Goal: Task Accomplishment & Management: Use online tool/utility

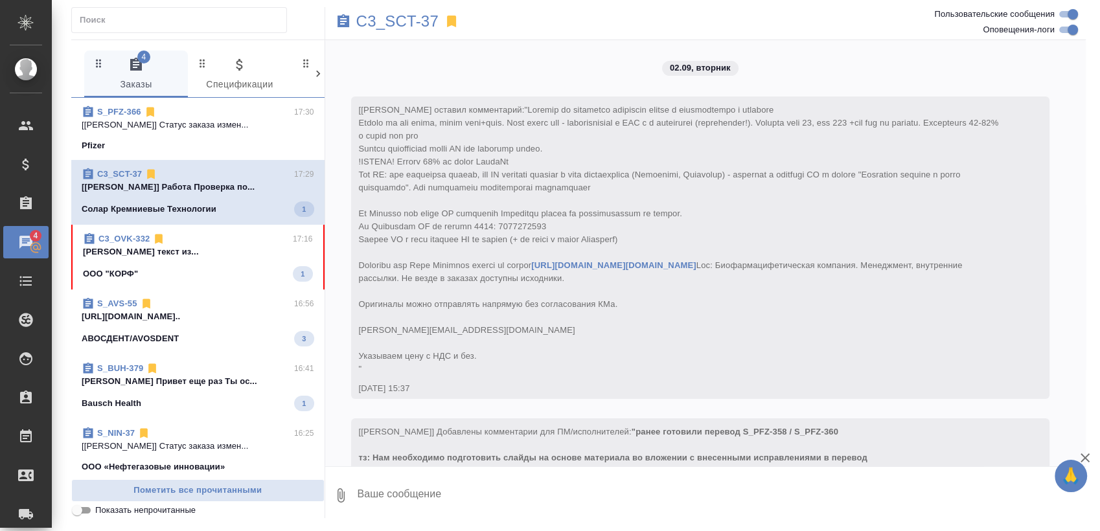
scroll to position [1196, 0]
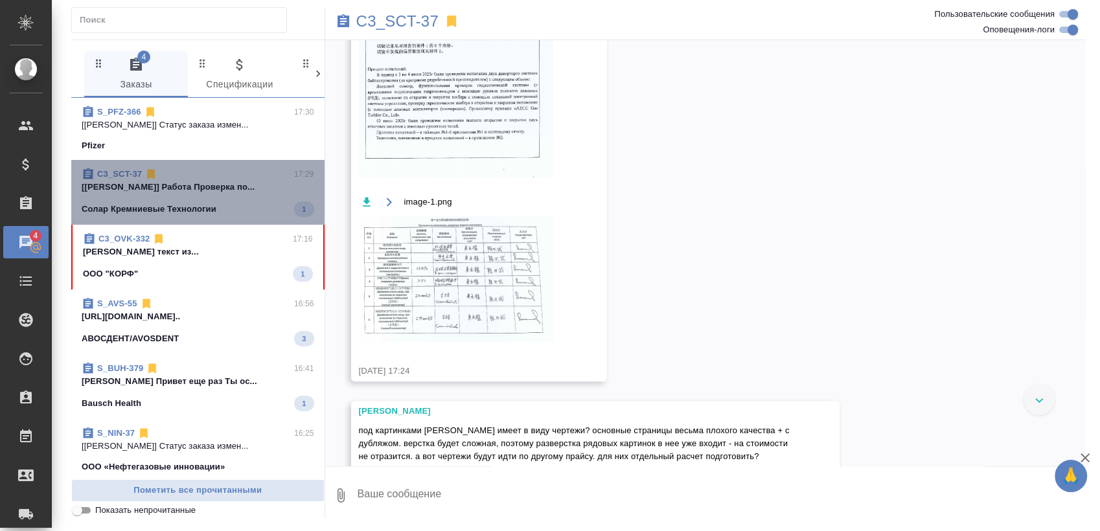
click at [206, 200] on span "C3_SCT-37 17:29 [Заборова Александра] Работа Проверка по... Солар Кремниевые Те…" at bounding box center [198, 192] width 233 height 49
click at [206, 276] on div "ООО "КОРФ" 1" at bounding box center [198, 274] width 230 height 16
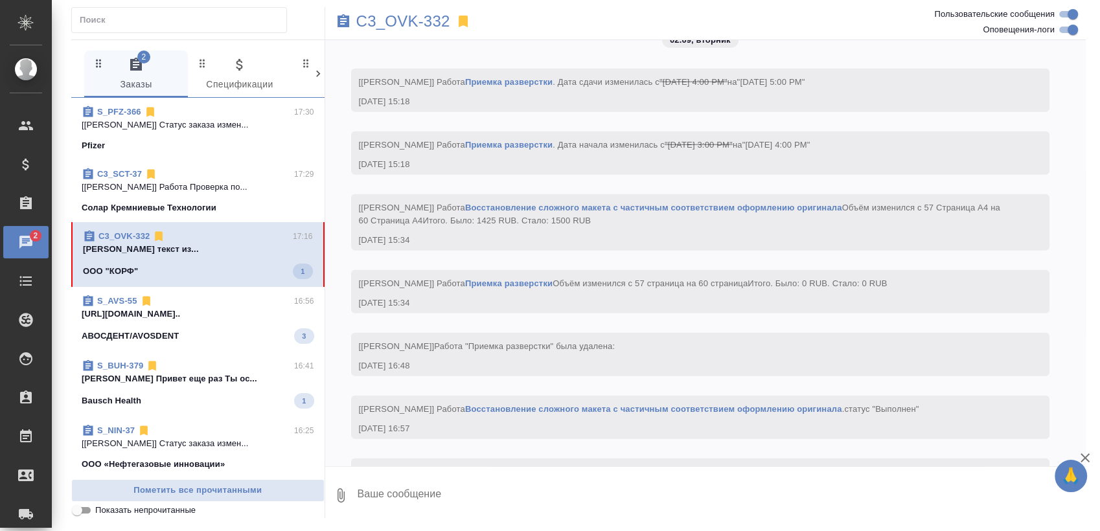
scroll to position [3505, 0]
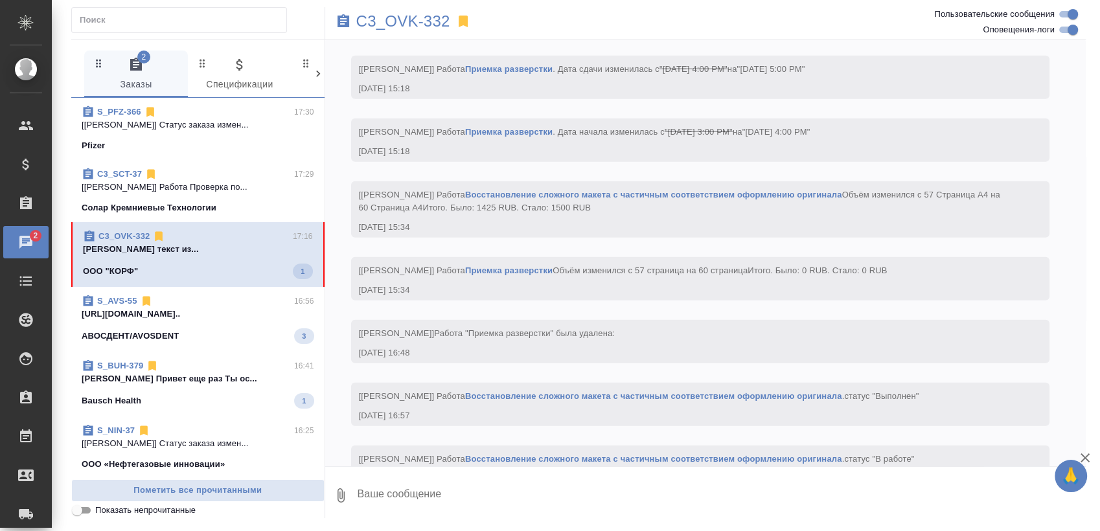
click at [220, 327] on span "S_AVS-55 16:56 https://drive.awatera.com/apps/files/fil... АВОСДЕНТ/AVOSDENT 3" at bounding box center [198, 319] width 233 height 49
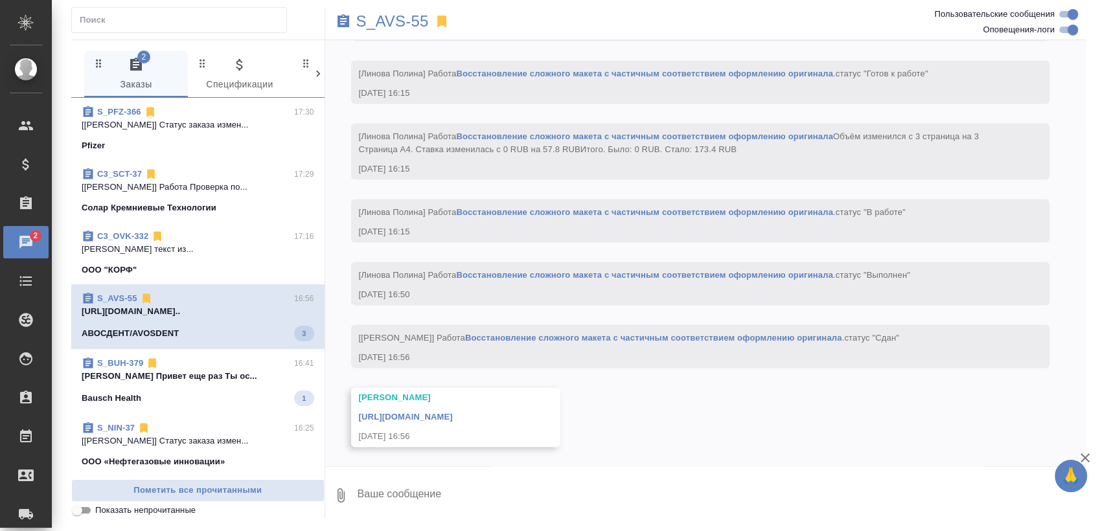
scroll to position [1999, 0]
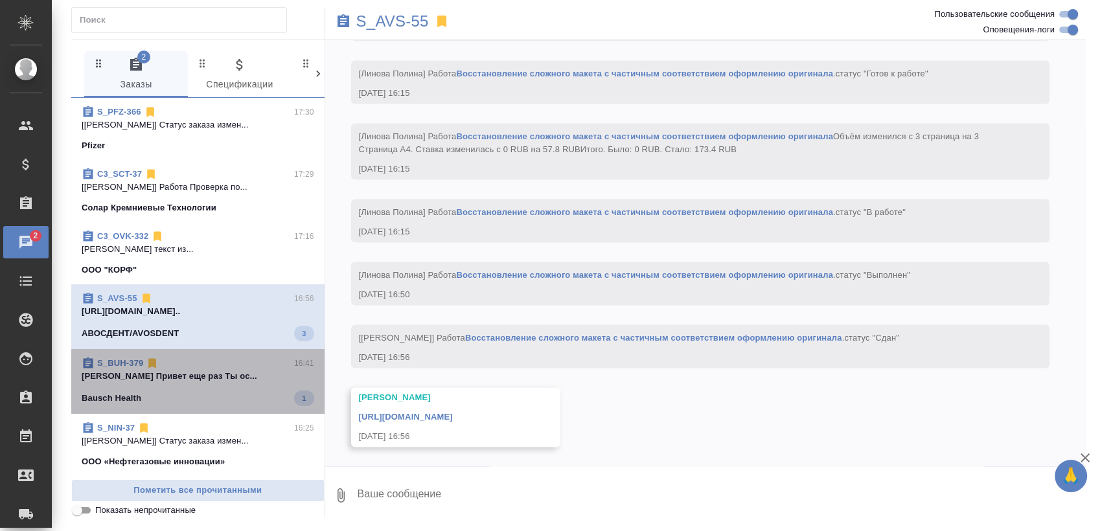
click at [205, 382] on p "Никифорова Валерия Привет еще раз Ты ос..." at bounding box center [198, 376] width 233 height 13
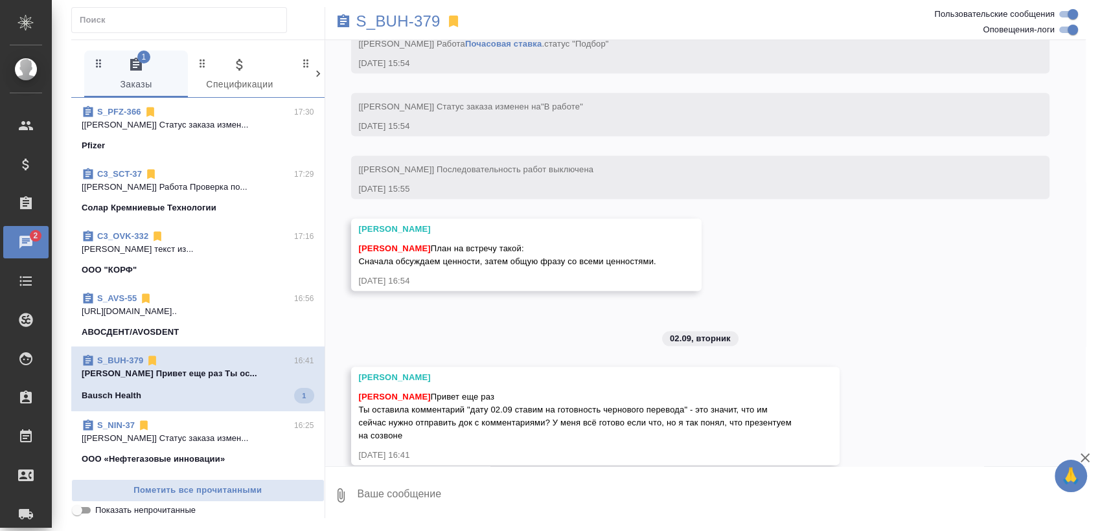
scroll to position [2548, 0]
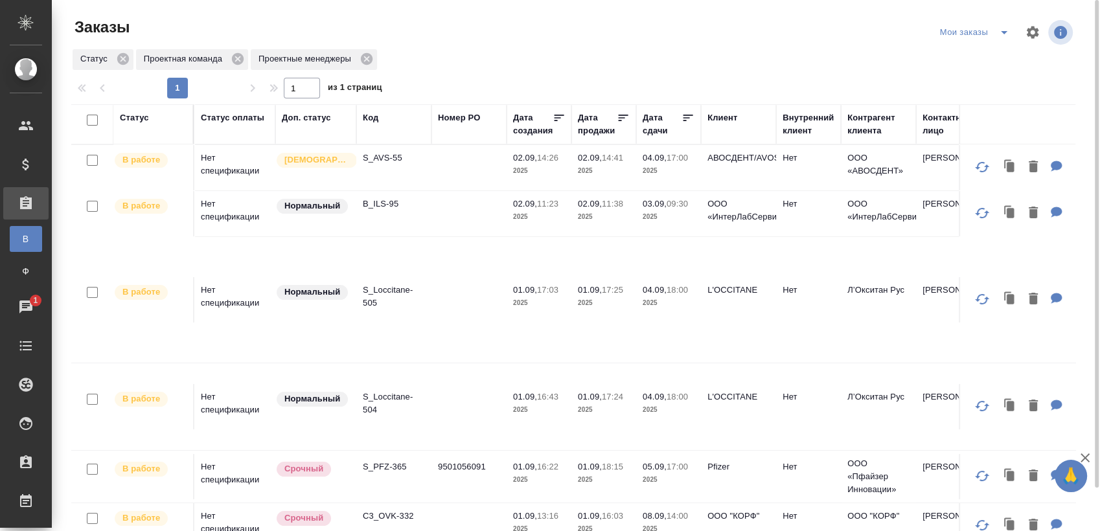
scroll to position [841, 0]
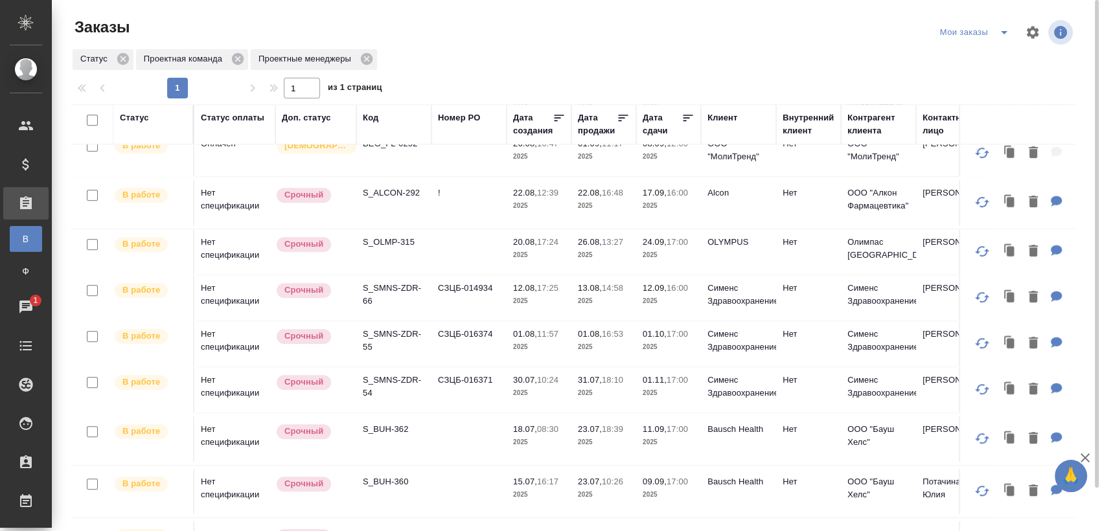
click at [997, 29] on icon "split button" at bounding box center [1005, 33] width 16 height 16
click at [982, 56] on li "Взять в работу" at bounding box center [977, 58] width 109 height 21
